Goal: Information Seeking & Learning: Learn about a topic

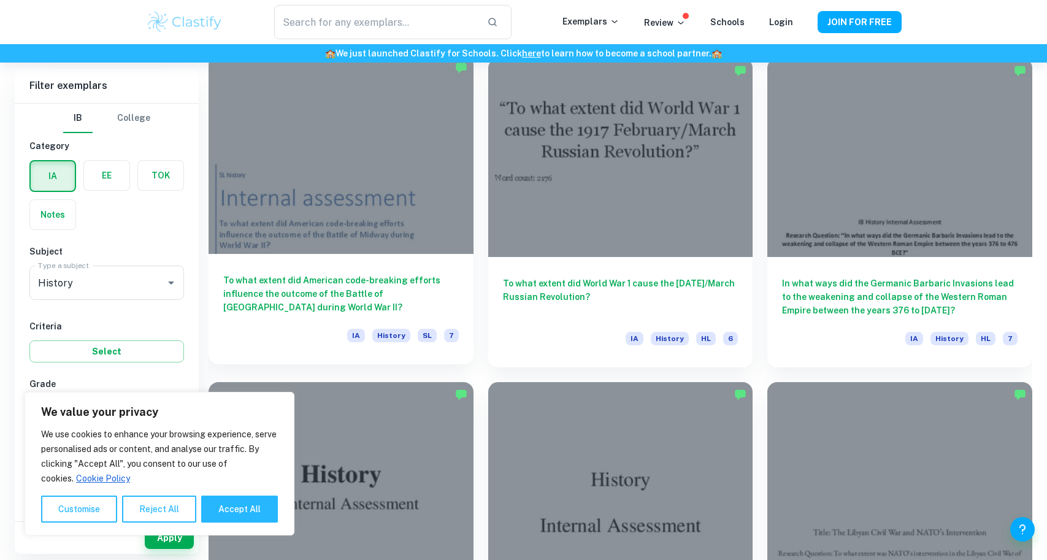
scroll to position [1327, 0]
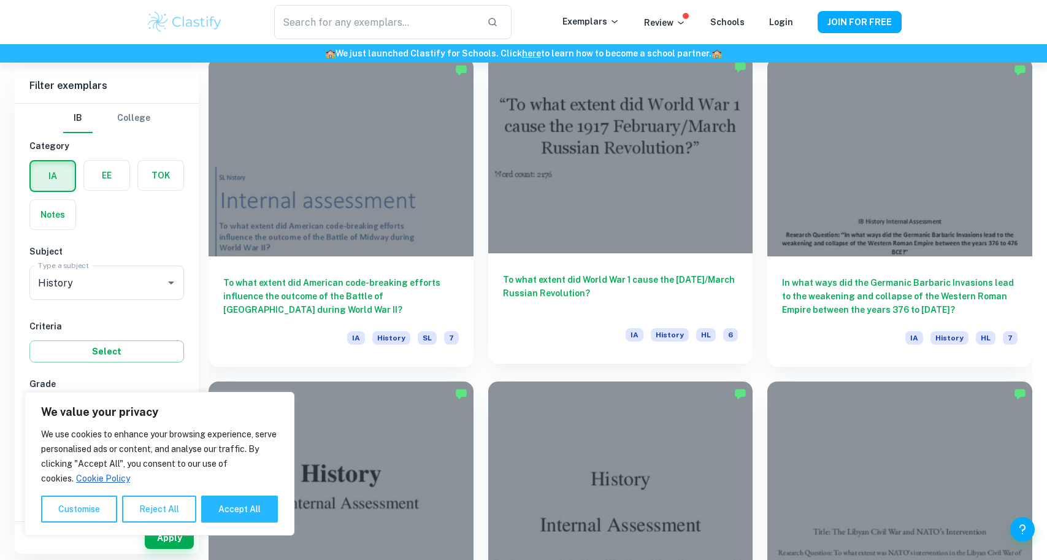
click at [523, 202] on div at bounding box center [620, 154] width 265 height 199
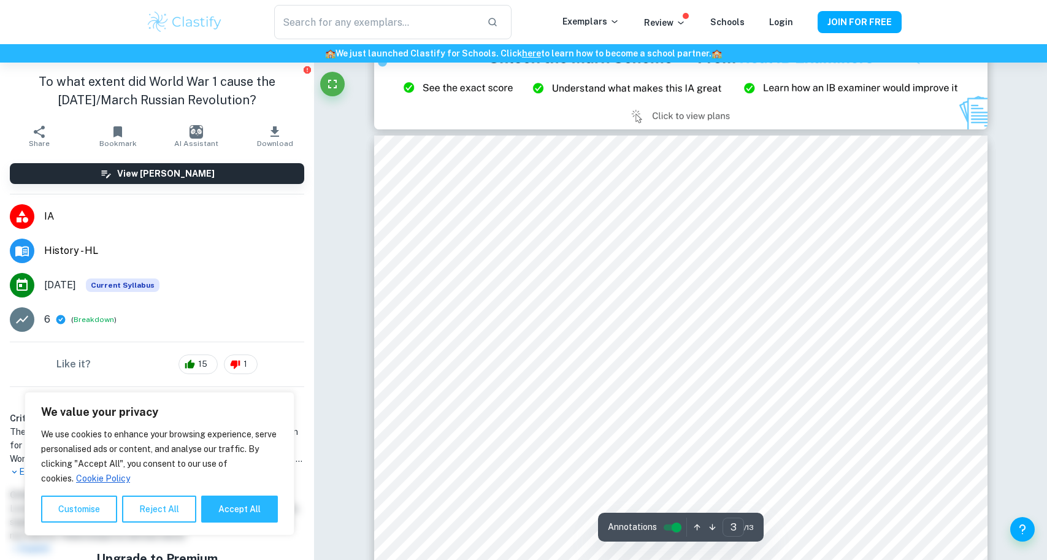
scroll to position [1882, 0]
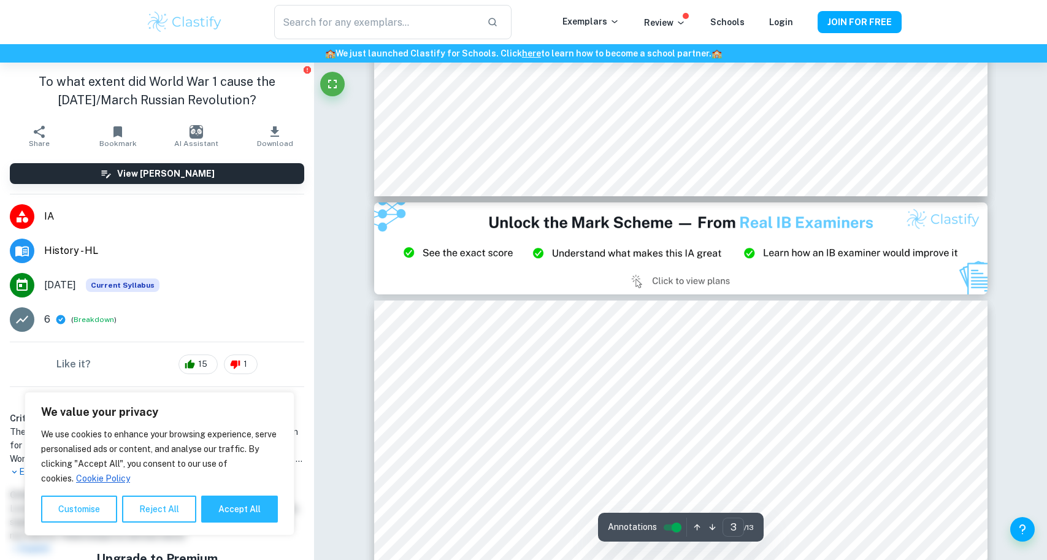
type input "2"
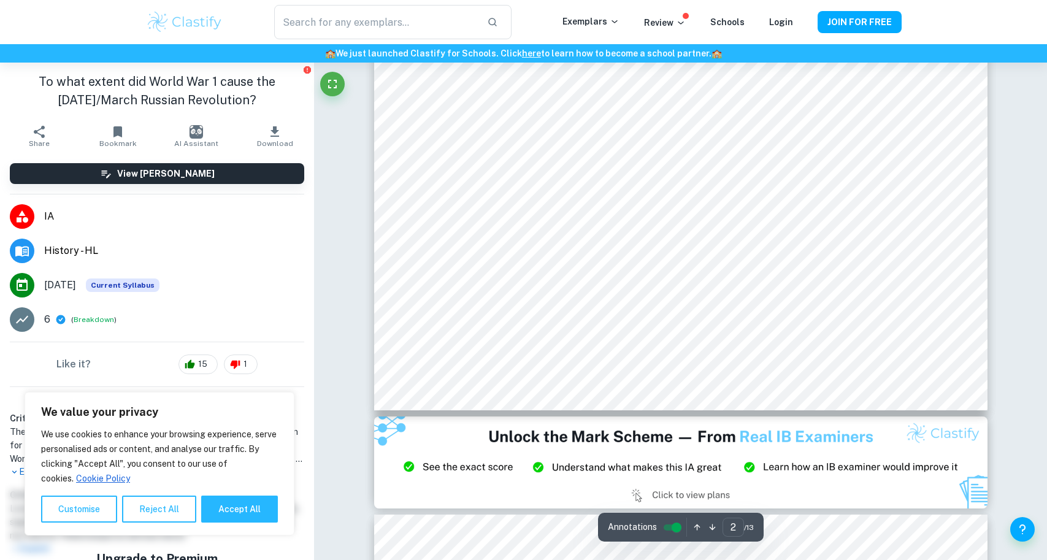
scroll to position [1499, 0]
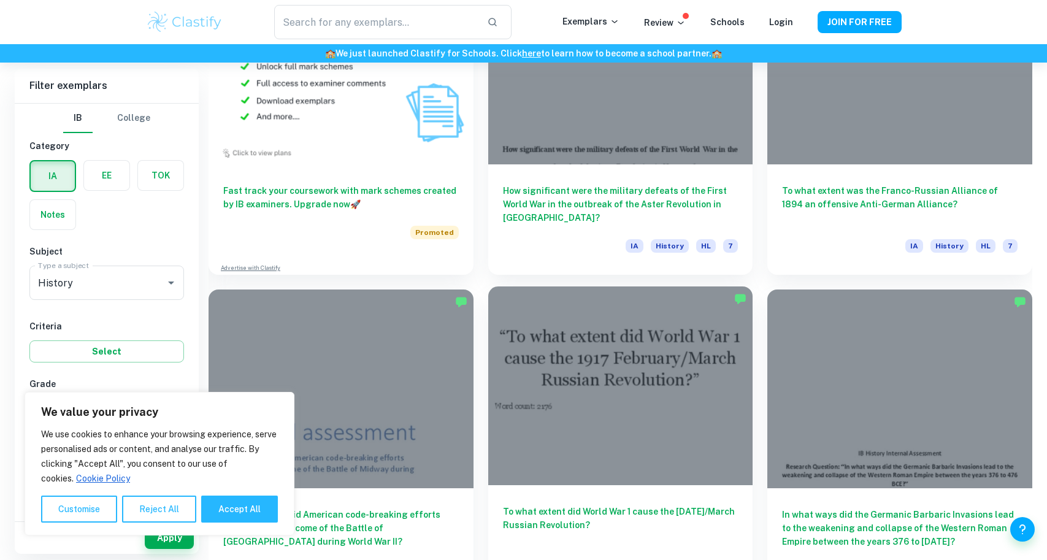
scroll to position [1143, 0]
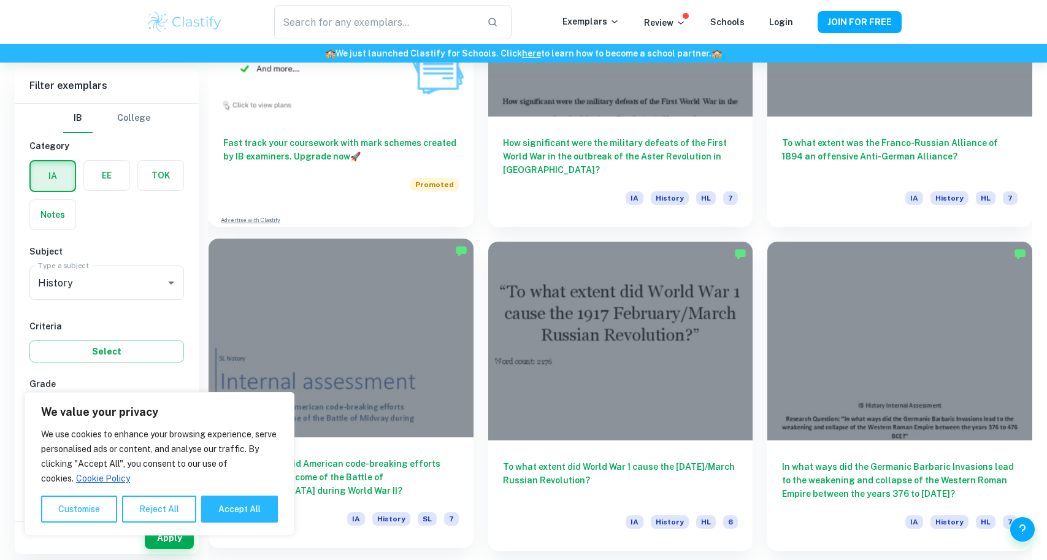
click at [452, 518] on span "7" at bounding box center [451, 518] width 15 height 13
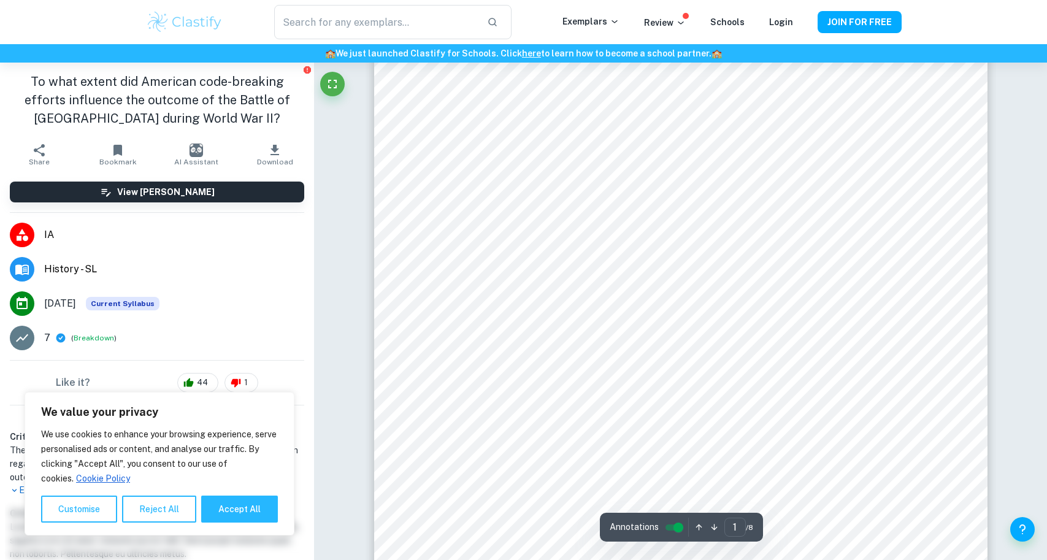
scroll to position [39, 0]
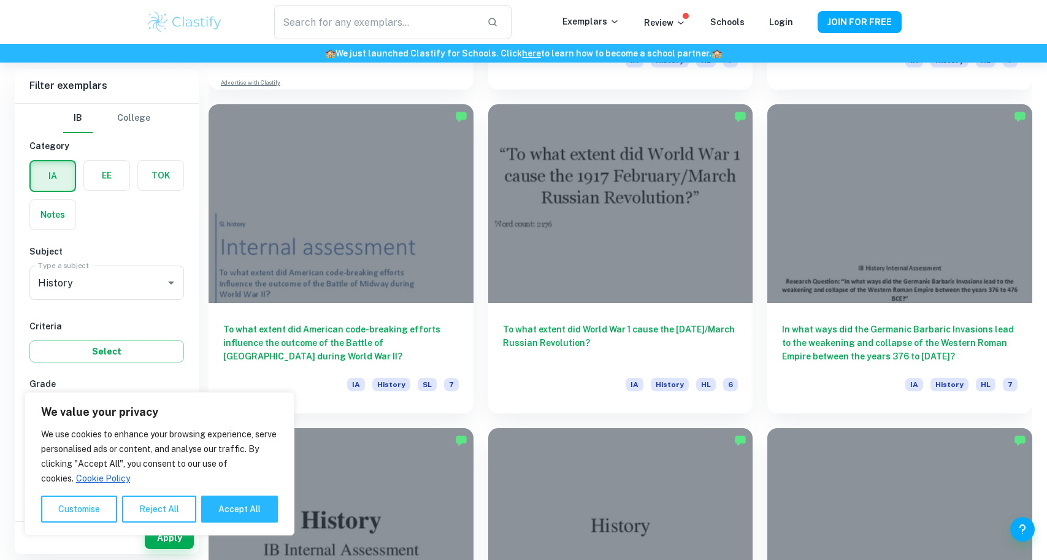
scroll to position [1284, 0]
